Goal: Transaction & Acquisition: Purchase product/service

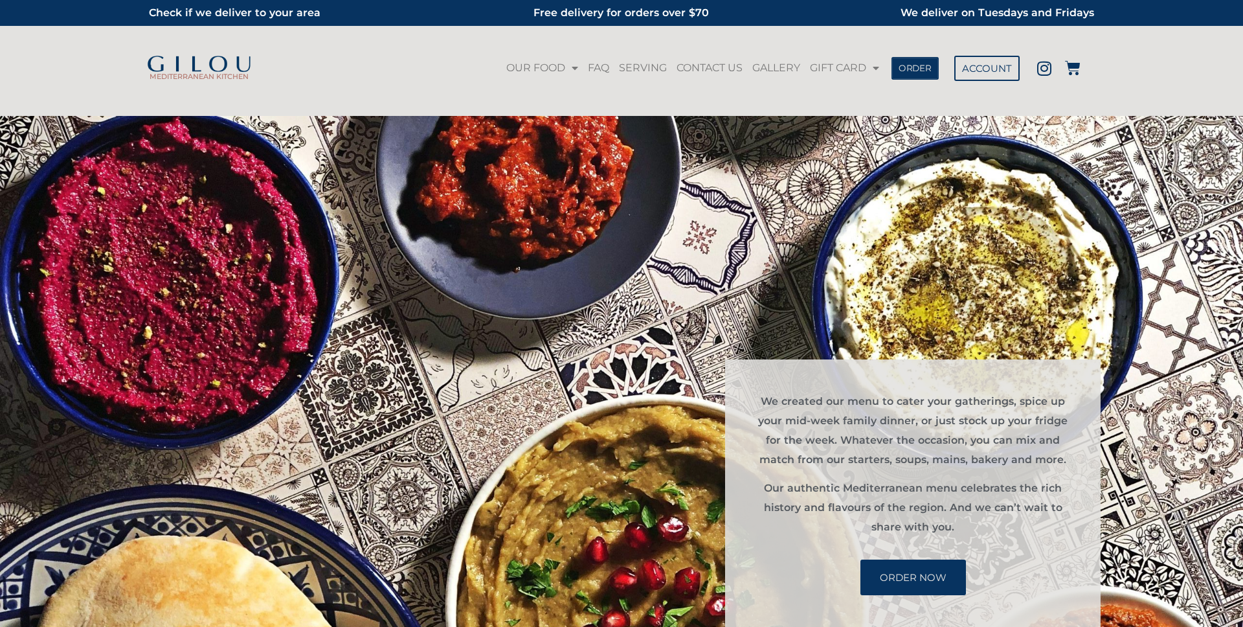
click at [921, 73] on span "ORDER" at bounding box center [915, 67] width 33 height 9
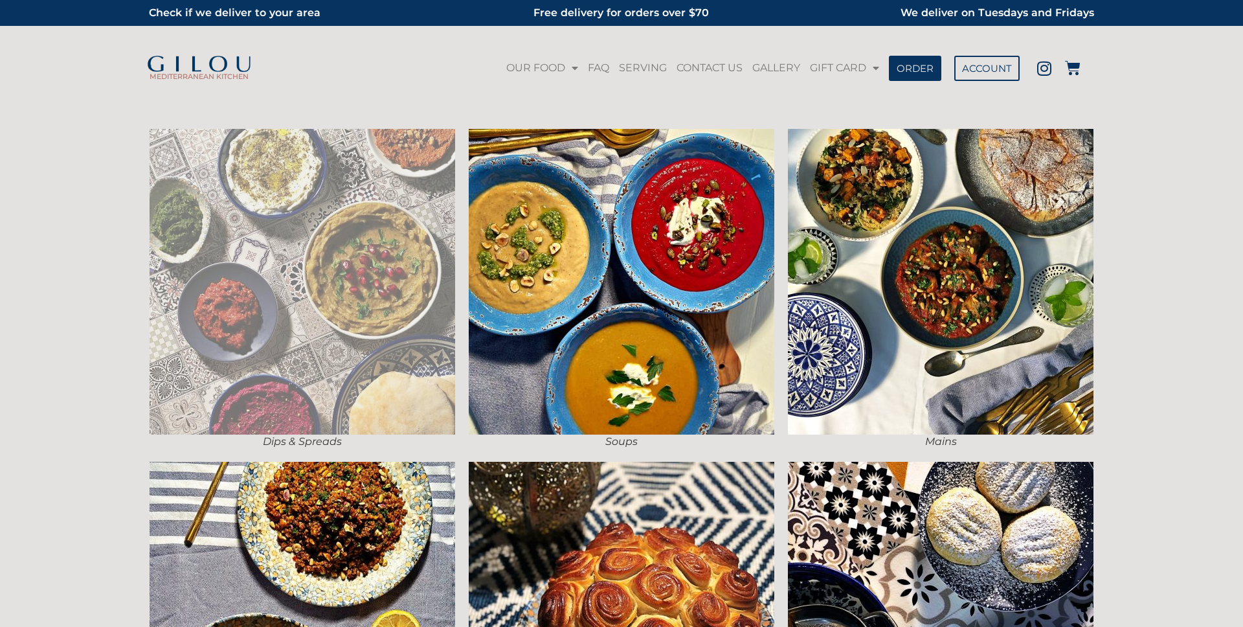
click at [443, 219] on img at bounding box center [303, 282] width 306 height 306
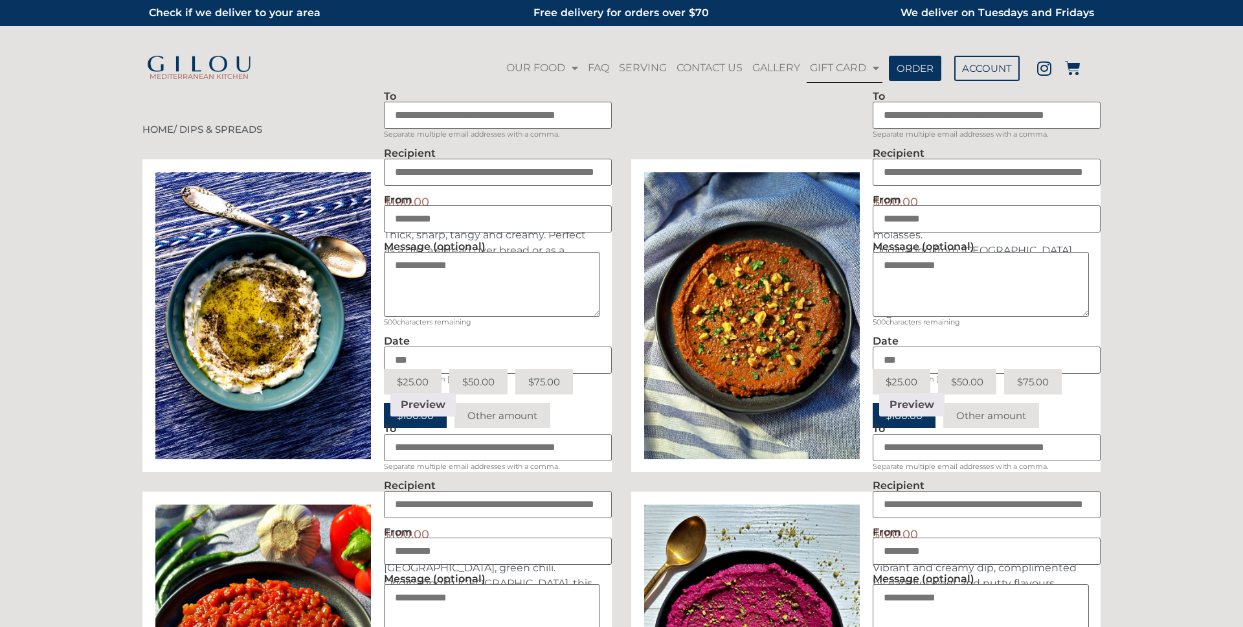
click at [862, 67] on link "GIFT CARD" at bounding box center [845, 68] width 76 height 30
click at [871, 98] on link "PURCHASE GIFT CARD" at bounding box center [870, 98] width 126 height 30
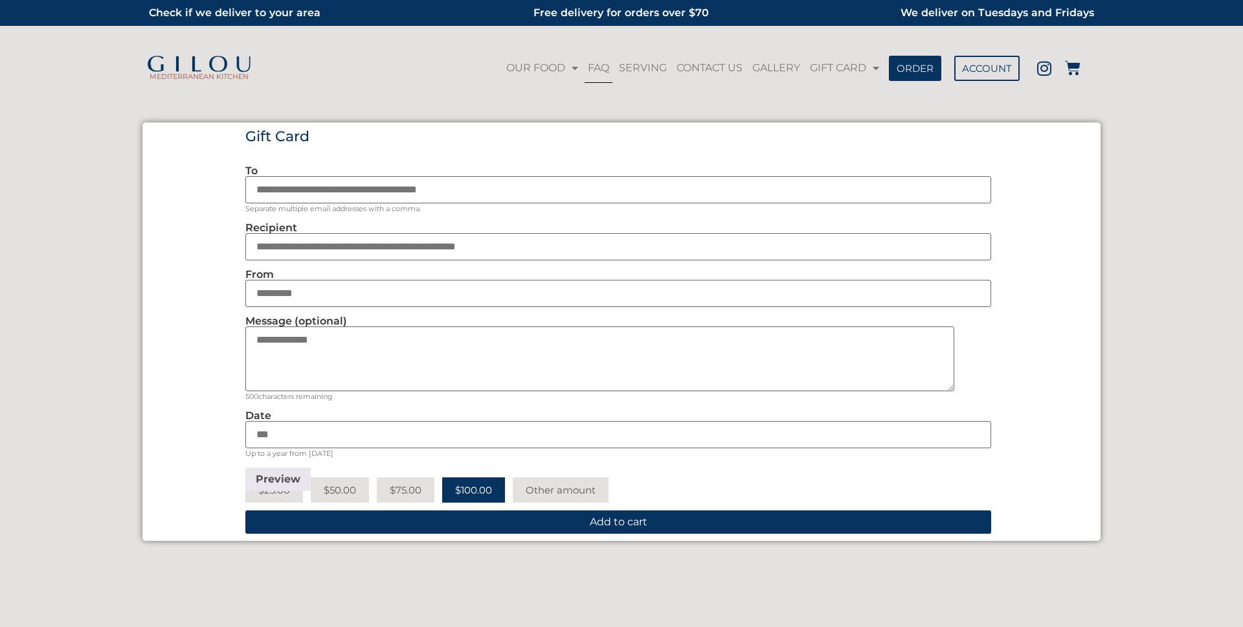
click at [600, 69] on link "FAQ" at bounding box center [599, 68] width 28 height 30
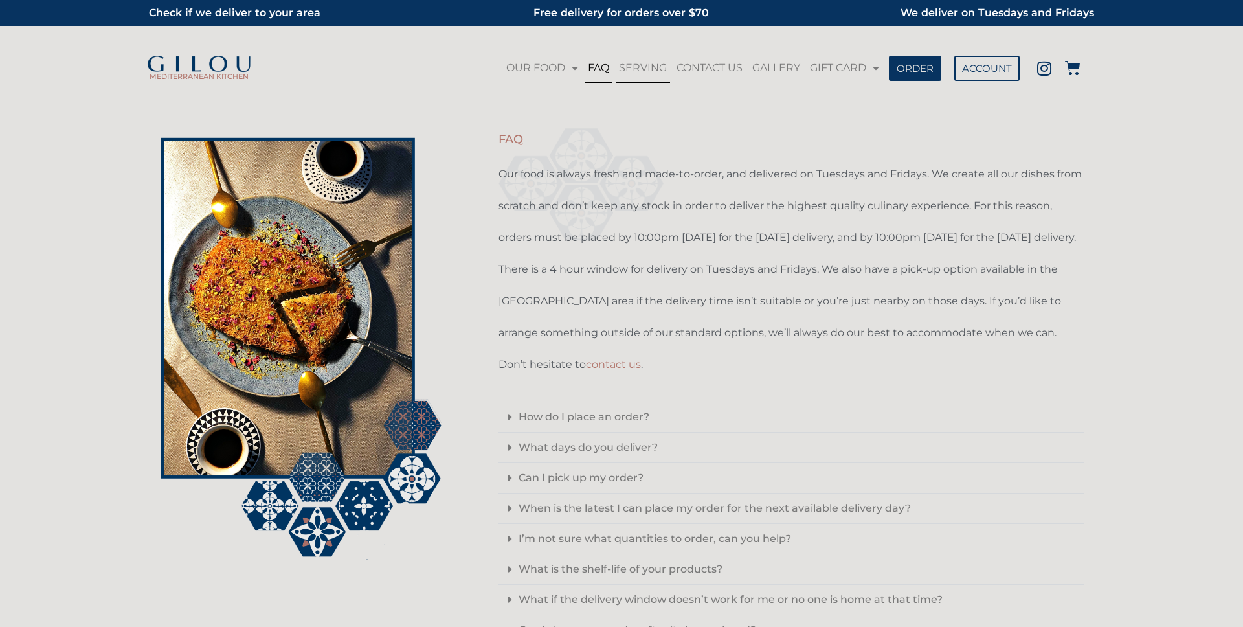
click at [649, 68] on link "SERVING" at bounding box center [643, 68] width 54 height 30
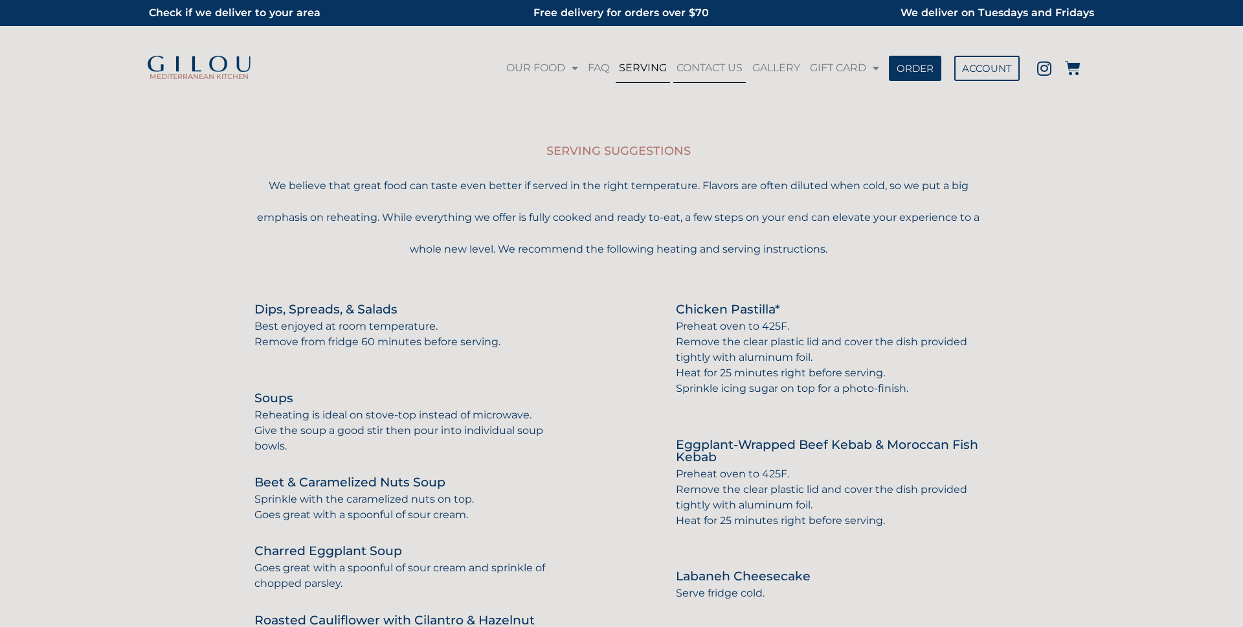
click at [706, 65] on link "CONTACT US" at bounding box center [709, 68] width 73 height 30
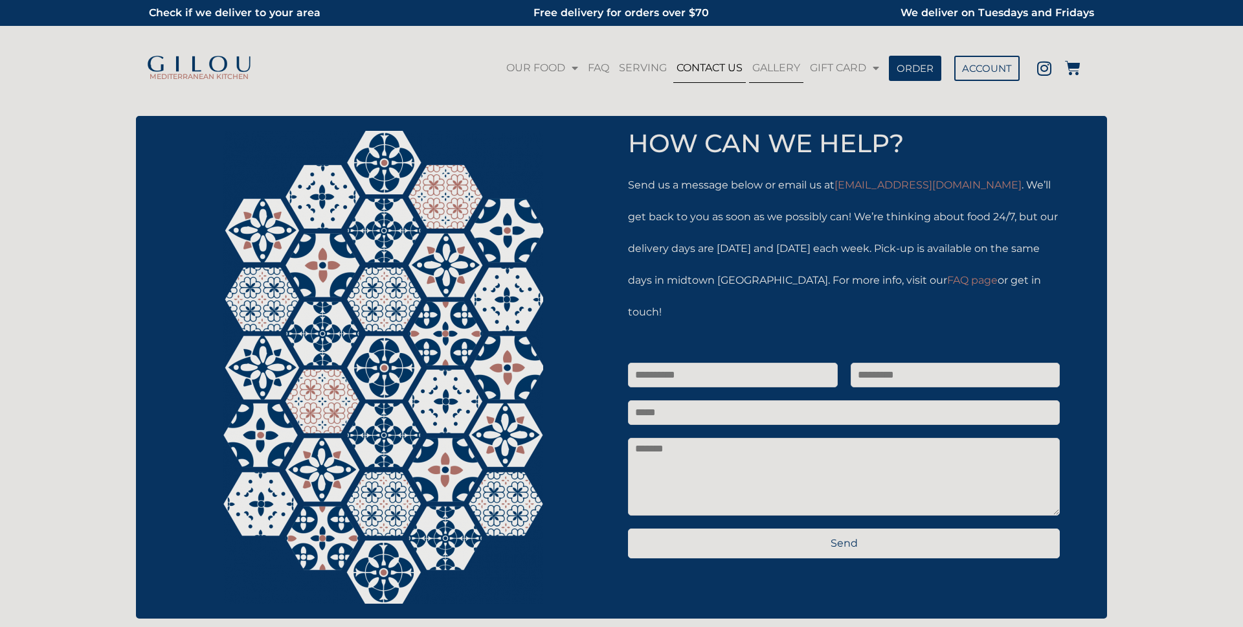
click at [780, 71] on link "GALLERY" at bounding box center [776, 68] width 54 height 30
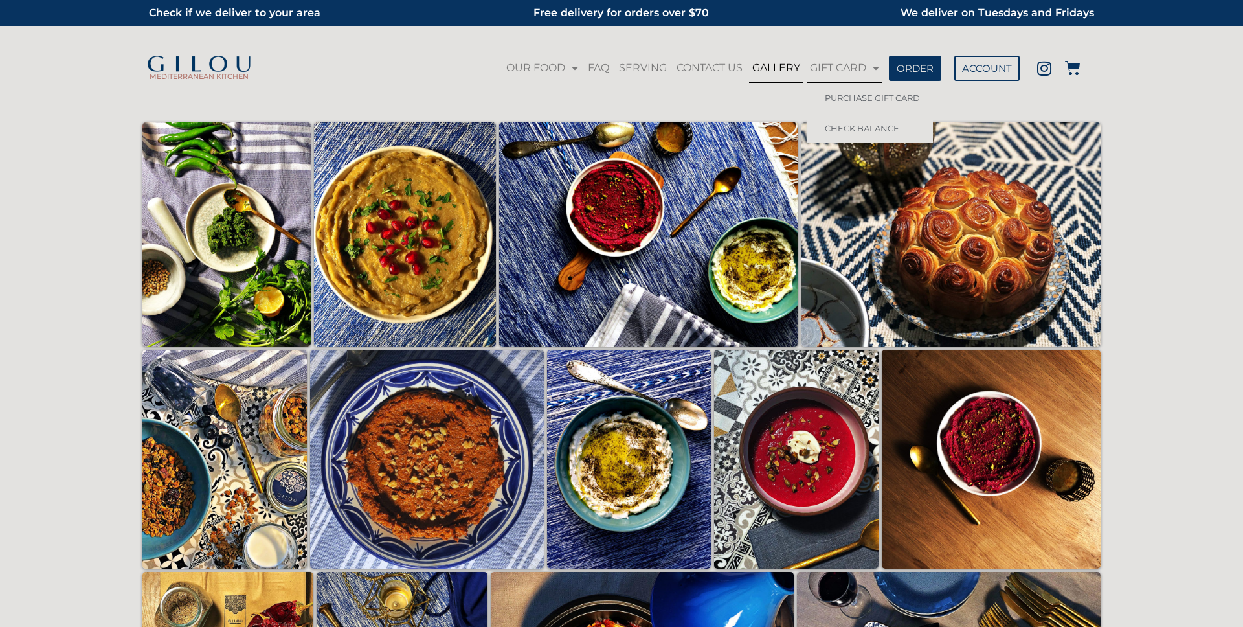
click at [853, 69] on link "GIFT CARD" at bounding box center [845, 68] width 76 height 30
click at [985, 73] on span "ACCOUNT" at bounding box center [987, 67] width 45 height 9
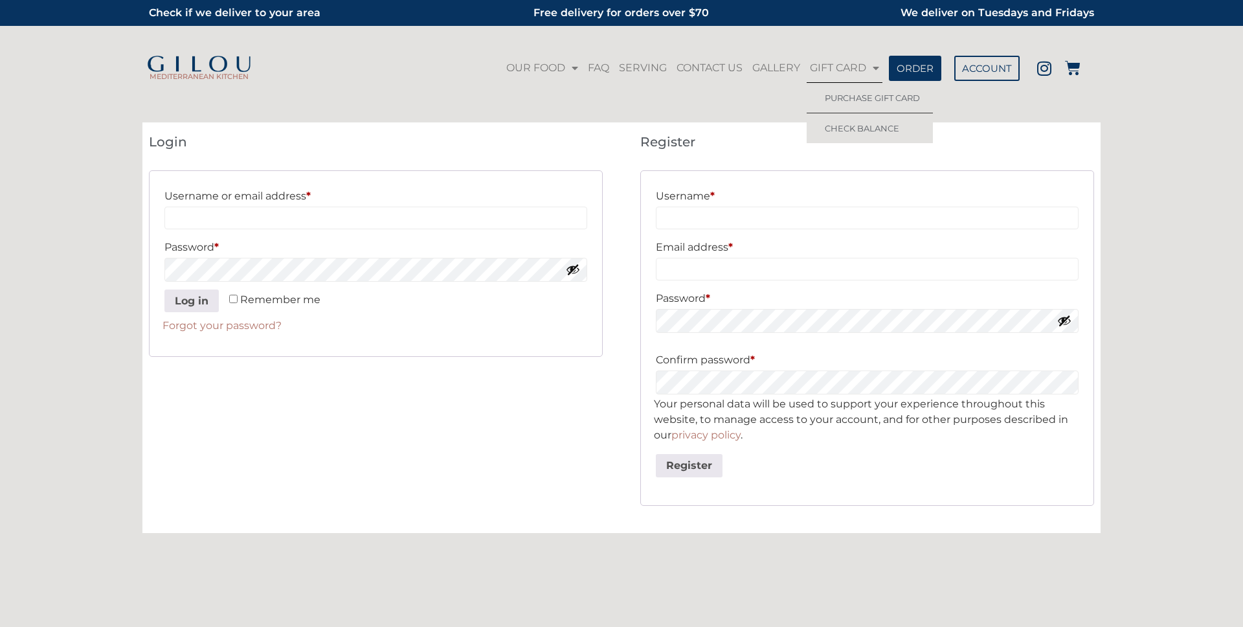
click at [881, 134] on link "CHECK BALANCE" at bounding box center [870, 128] width 126 height 30
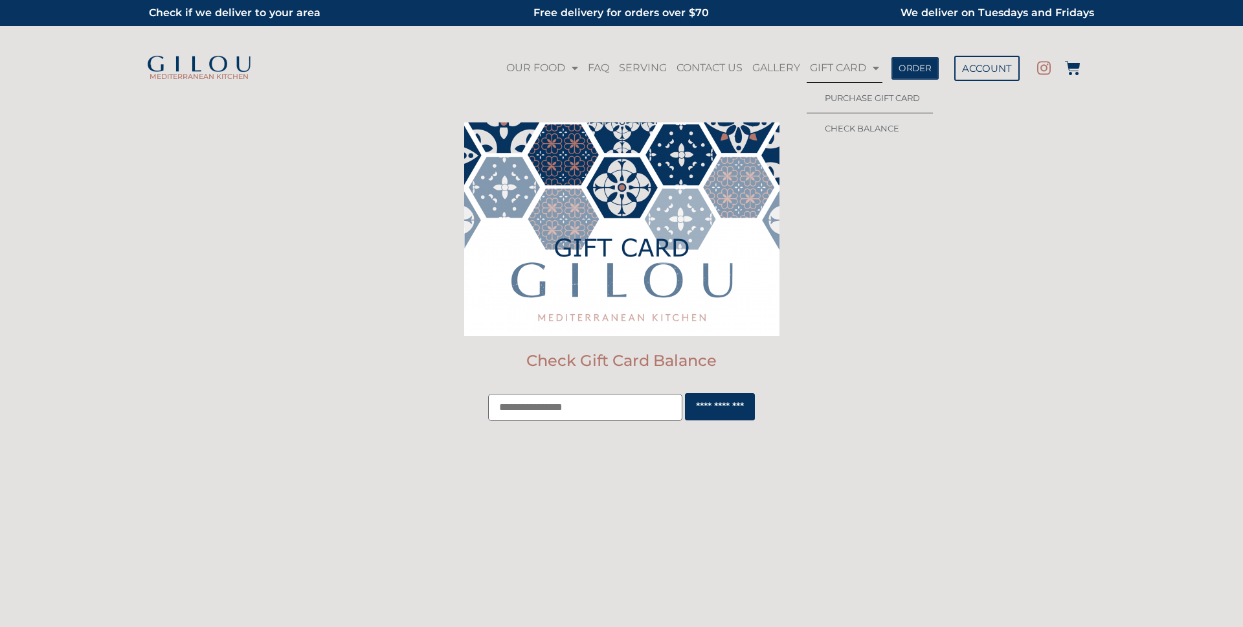
click at [908, 71] on span "ORDER" at bounding box center [915, 67] width 33 height 9
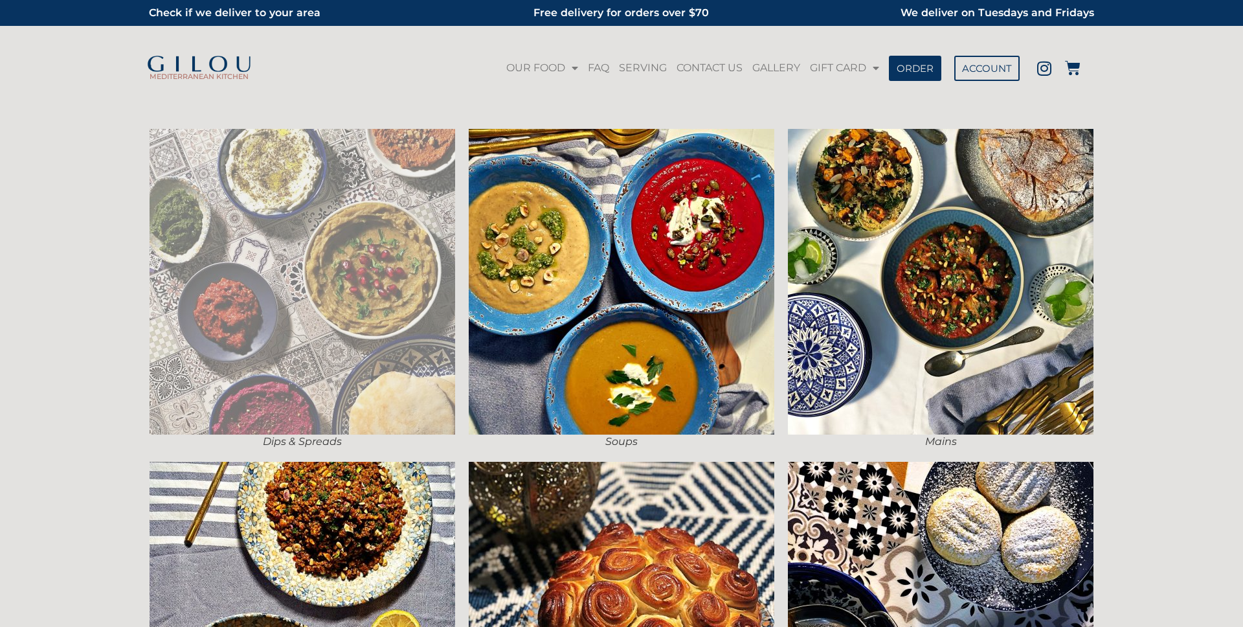
click at [423, 241] on img at bounding box center [303, 282] width 306 height 306
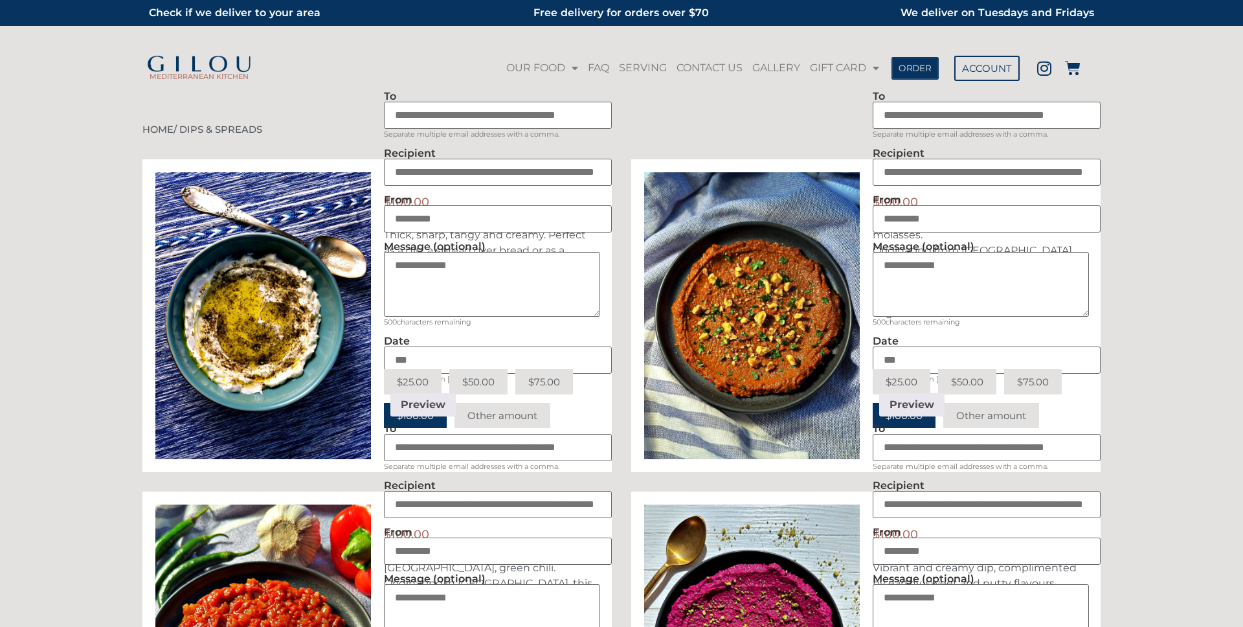
click at [912, 74] on link "ORDER" at bounding box center [915, 67] width 47 height 23
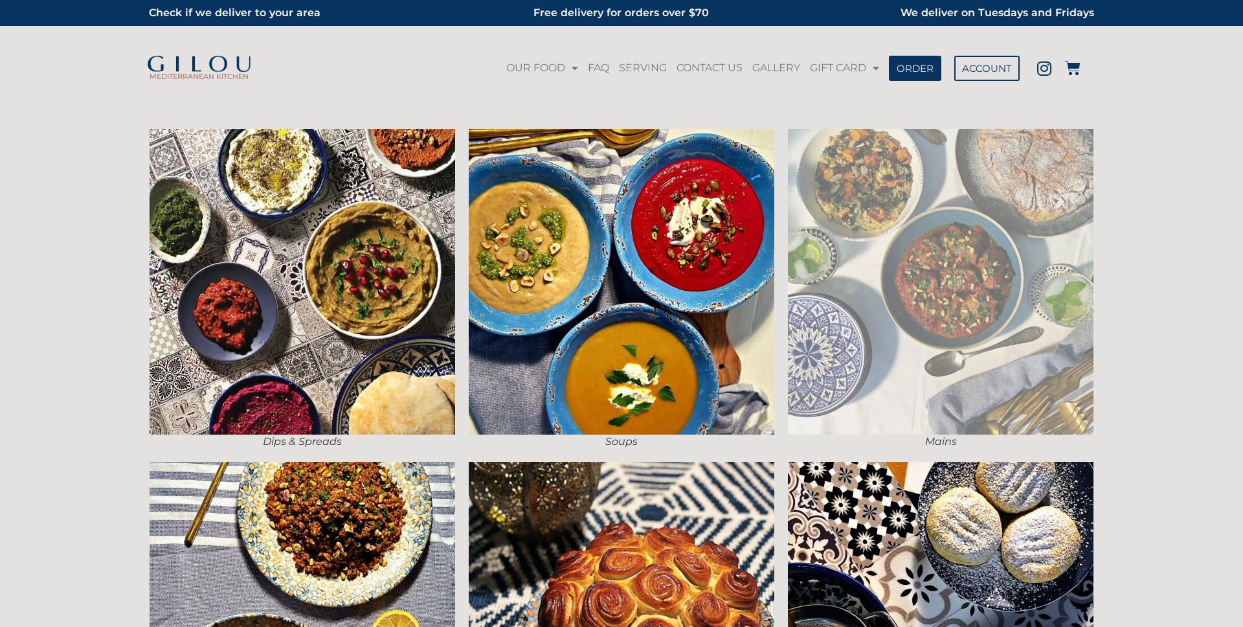
click at [910, 198] on img at bounding box center [941, 282] width 306 height 306
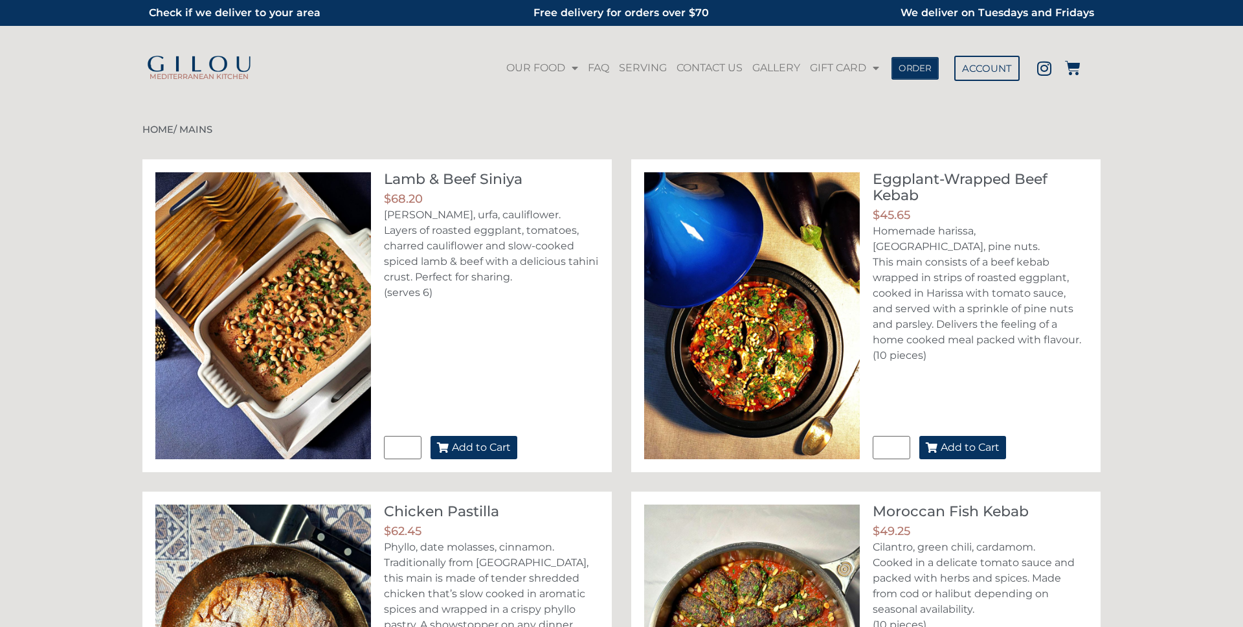
click at [919, 71] on span "ORDER" at bounding box center [915, 67] width 33 height 9
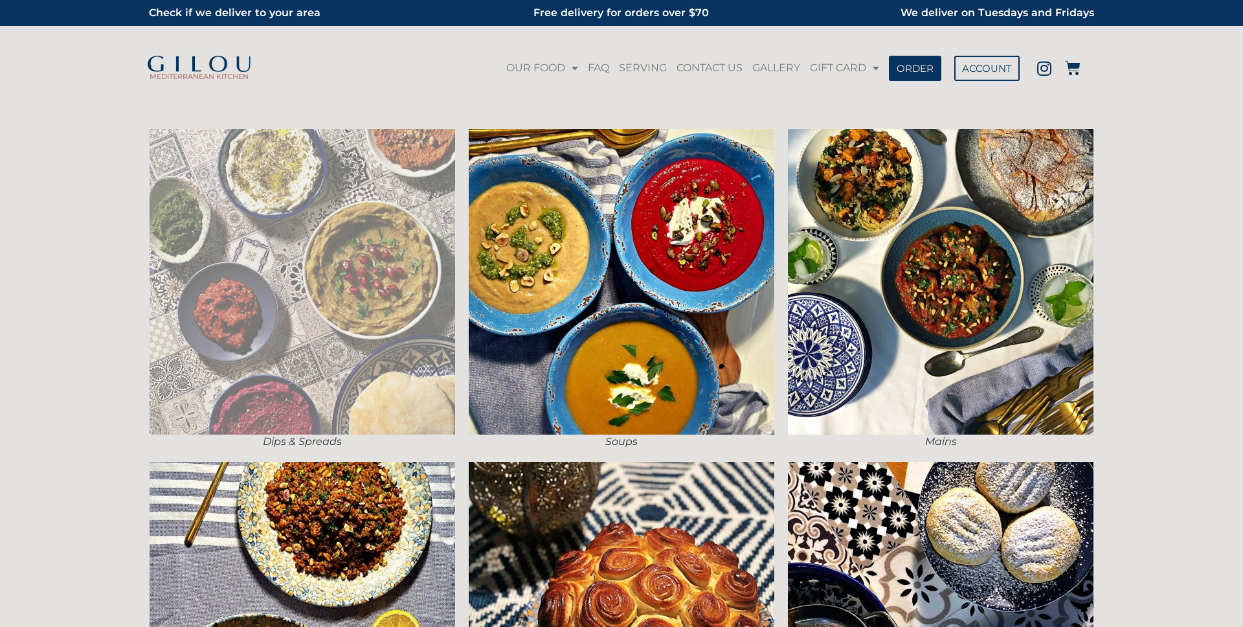
click at [374, 297] on img at bounding box center [303, 282] width 306 height 306
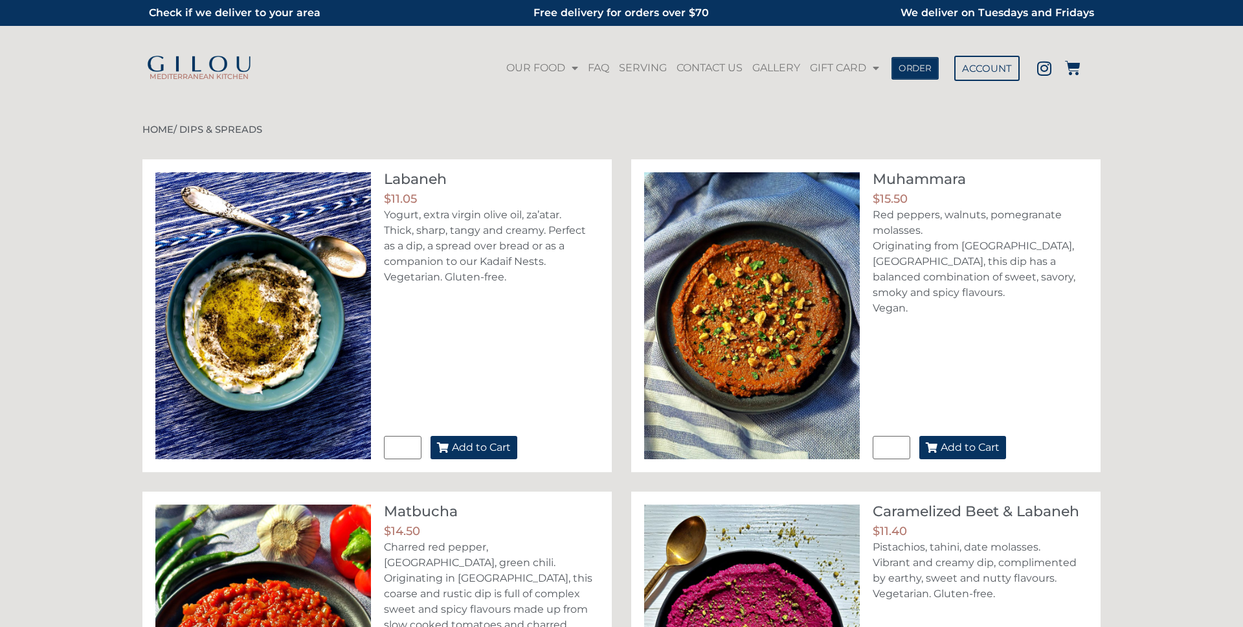
click at [931, 73] on span "ORDER" at bounding box center [915, 67] width 33 height 9
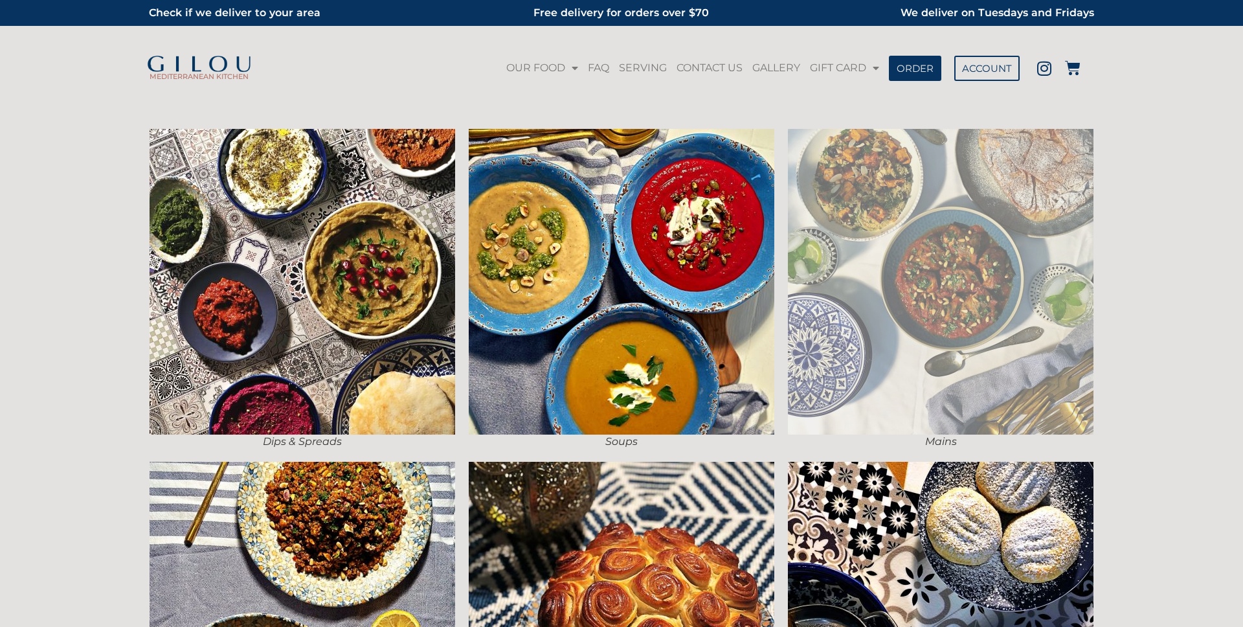
click at [849, 293] on img at bounding box center [941, 282] width 306 height 306
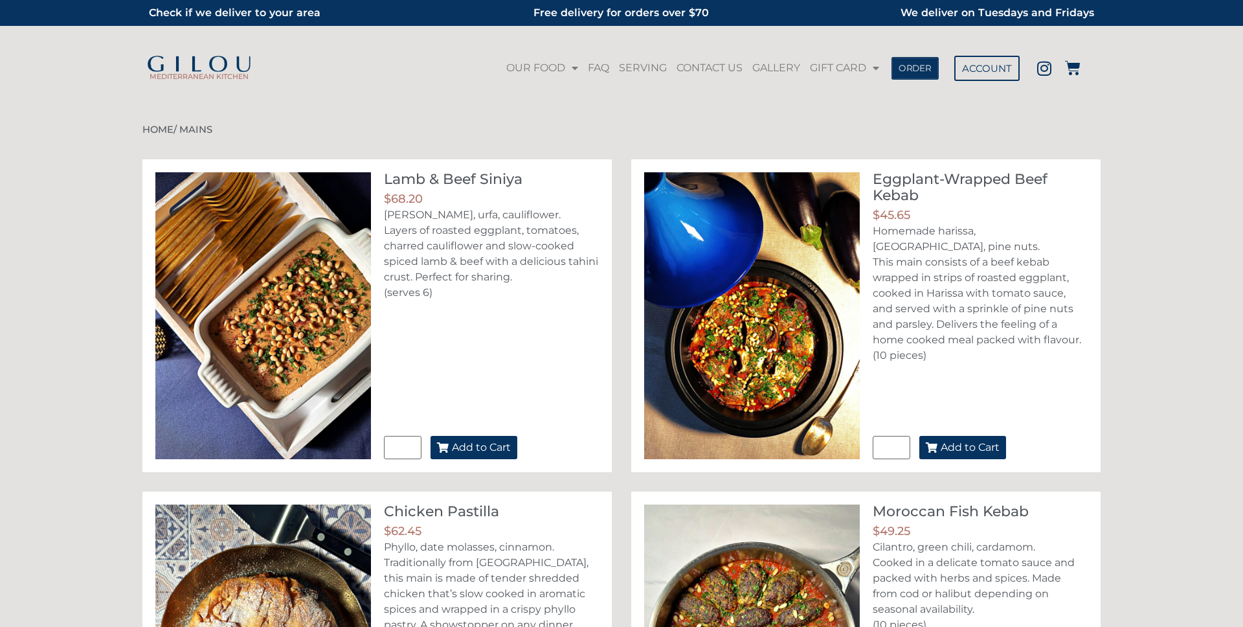
click at [917, 71] on span "ORDER" at bounding box center [915, 67] width 33 height 9
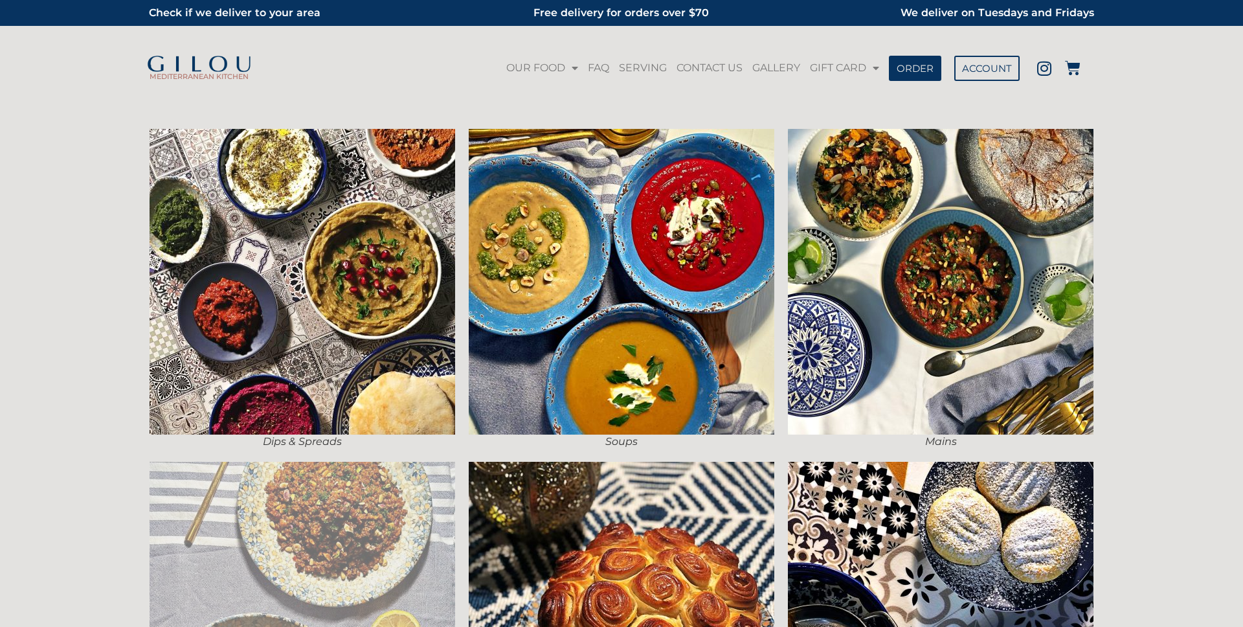
click at [297, 528] on img at bounding box center [303, 615] width 306 height 306
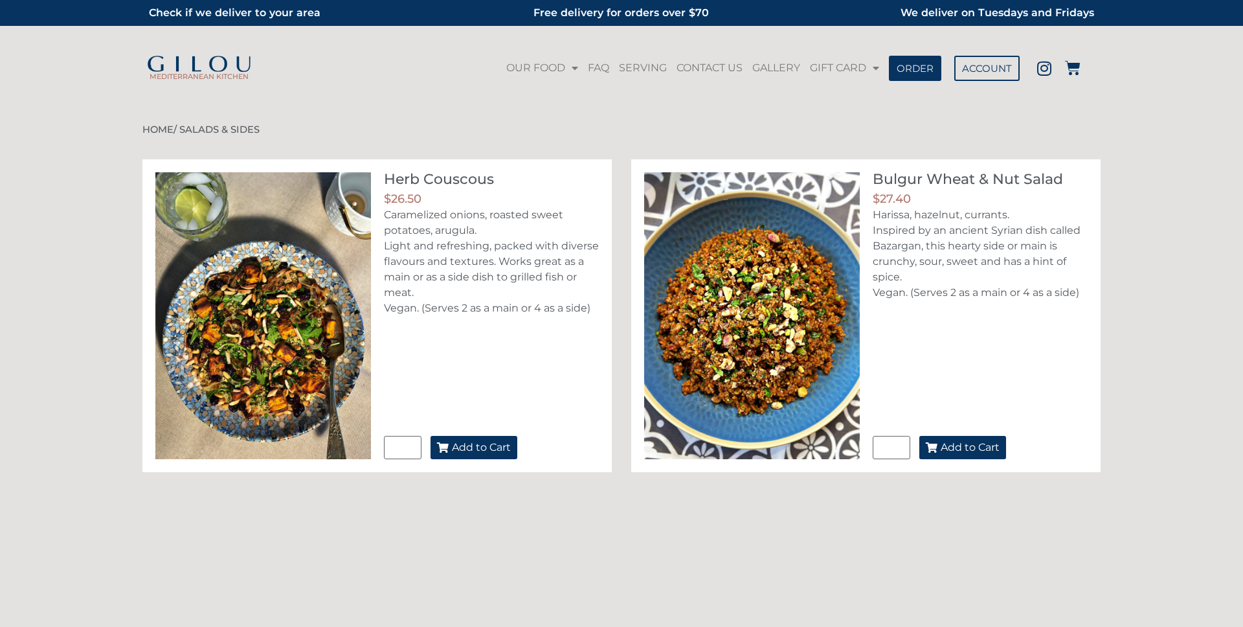
click at [480, 446] on span "Add to Cart" at bounding box center [481, 447] width 59 height 10
click at [1072, 65] on icon at bounding box center [1073, 68] width 16 height 16
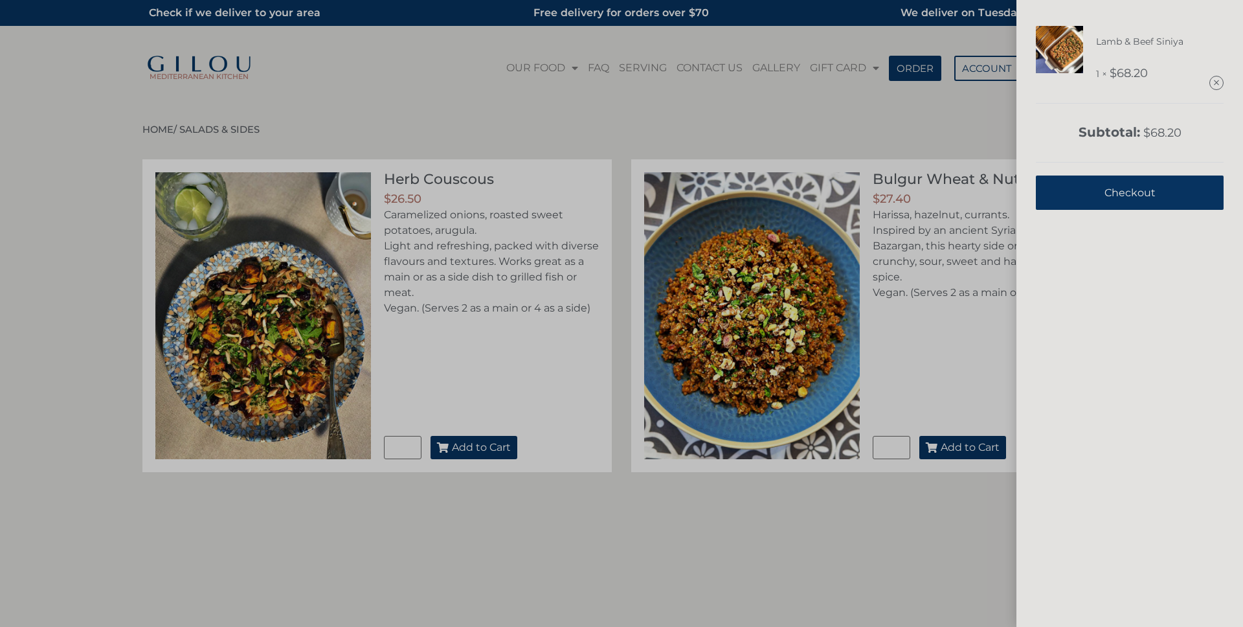
click at [712, 497] on div "Lamb & Beef Siniya 1 × $ 68.20 Subtotal: $ 68.20 View cart Checkout" at bounding box center [621, 313] width 1243 height 627
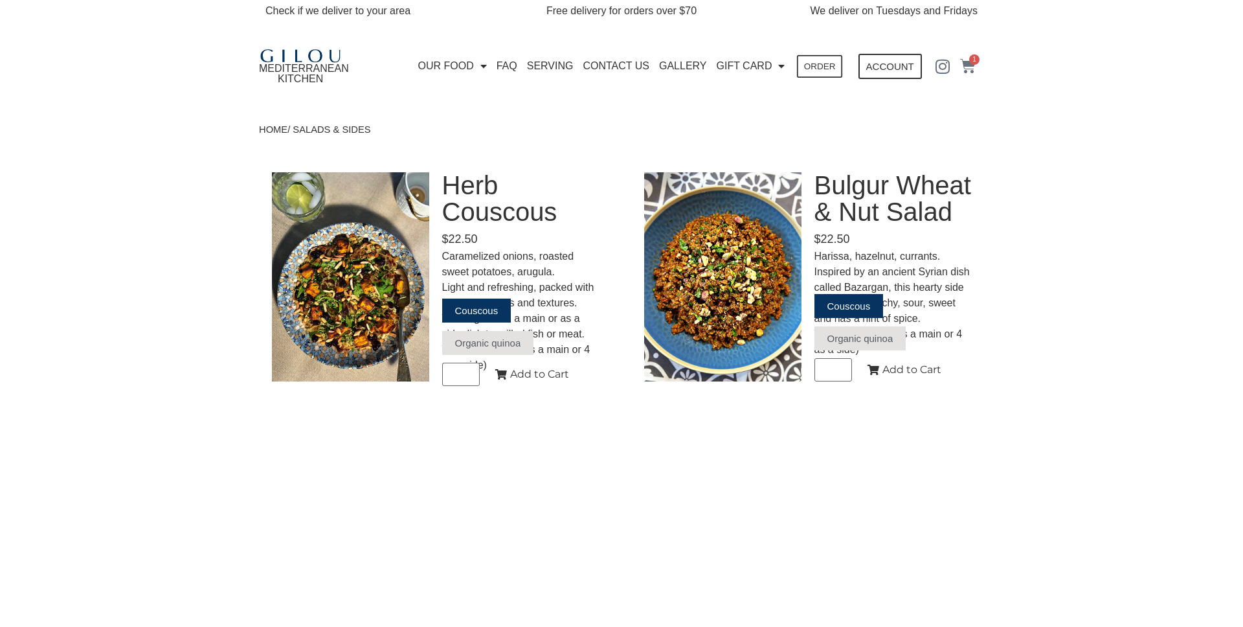
click at [817, 66] on span "ORDER" at bounding box center [820, 66] width 32 height 9
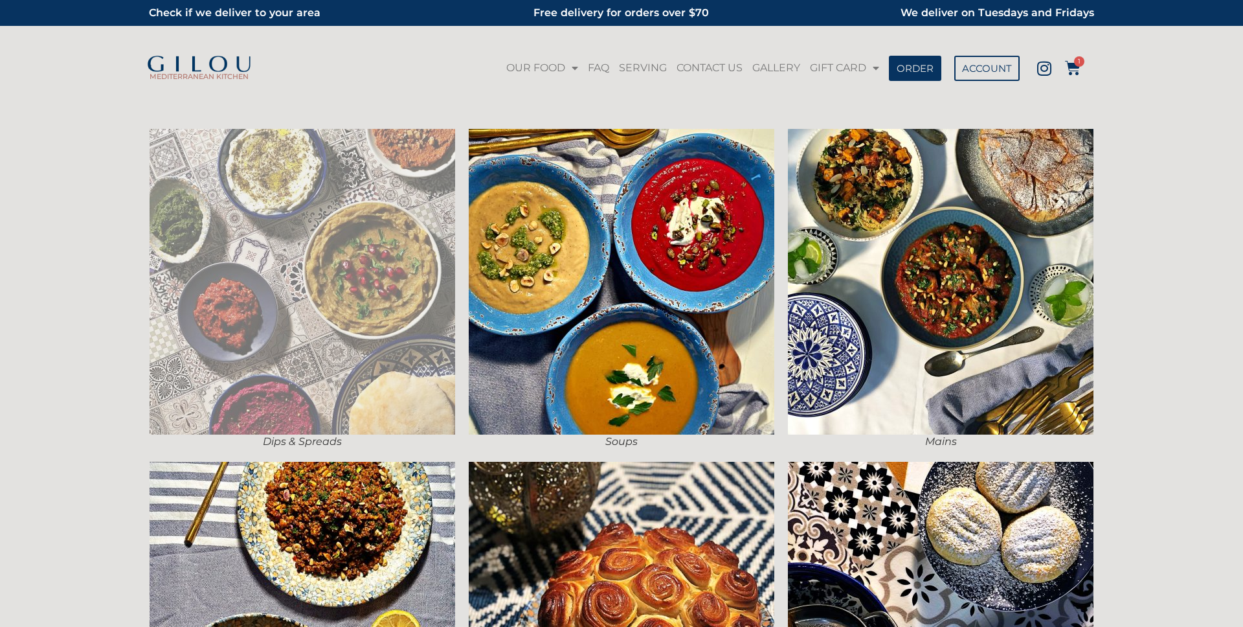
click at [332, 289] on img at bounding box center [303, 282] width 306 height 306
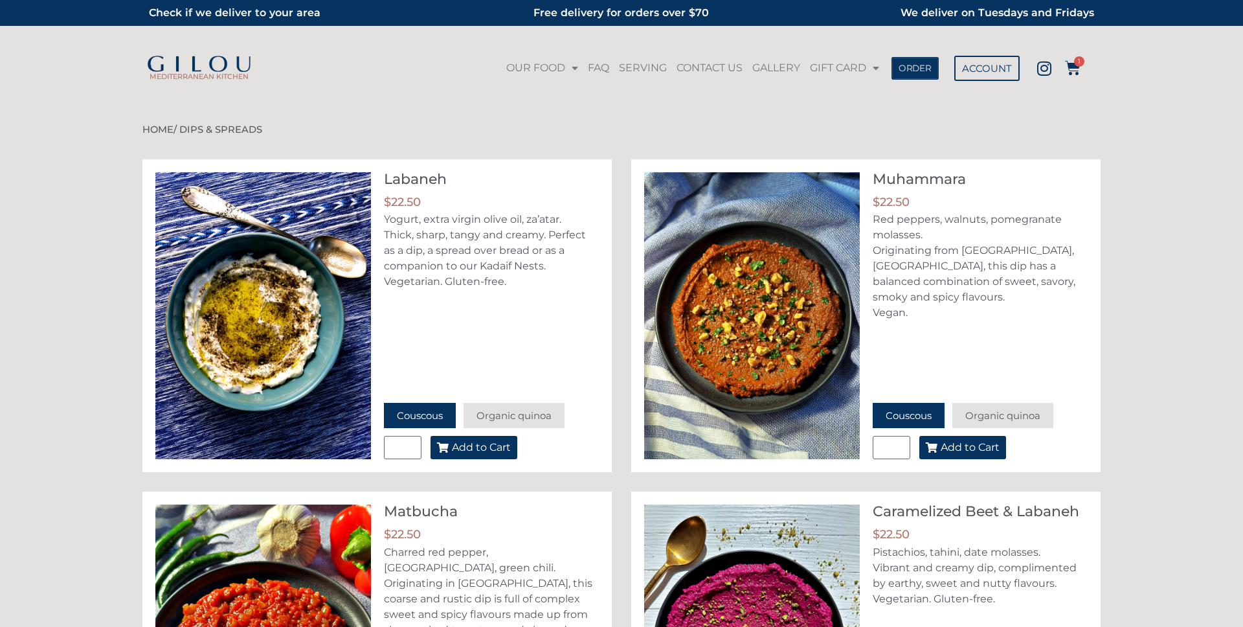
click at [912, 73] on span "ORDER" at bounding box center [915, 67] width 33 height 9
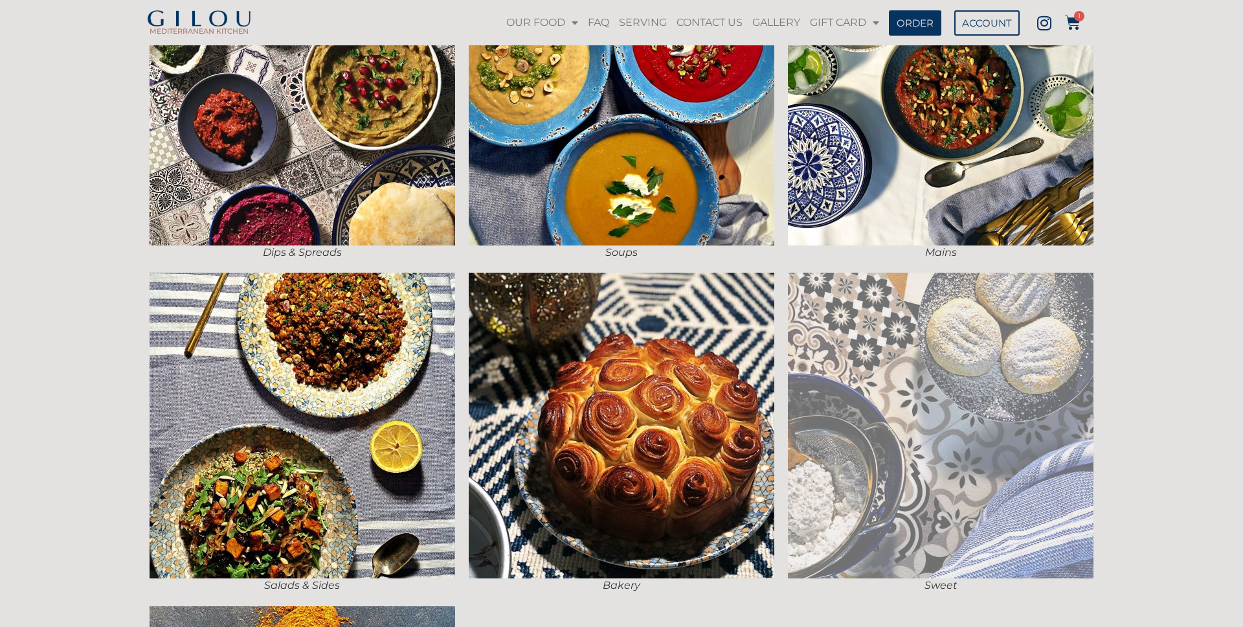
scroll to position [228, 0]
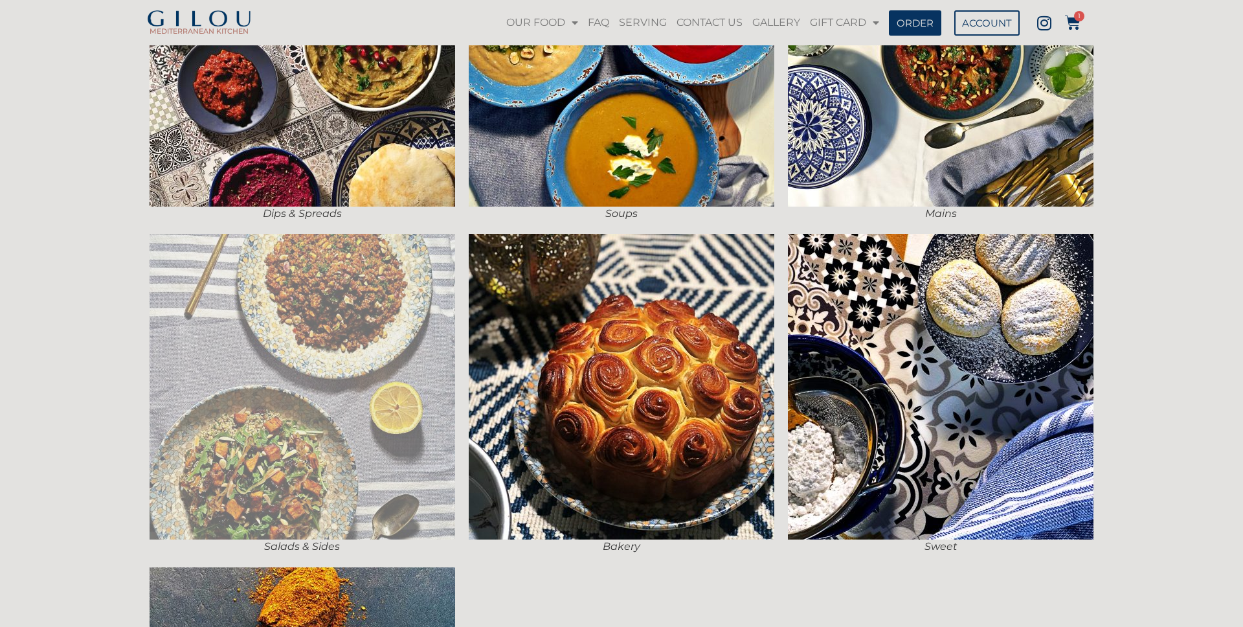
click at [391, 385] on img at bounding box center [303, 387] width 306 height 306
